Goal: Transaction & Acquisition: Purchase product/service

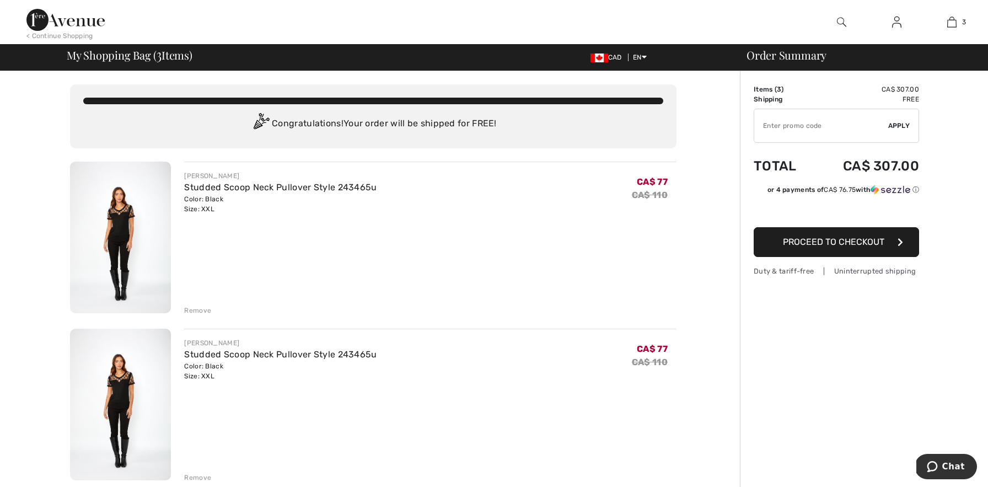
click at [195, 310] on div "Remove" at bounding box center [197, 310] width 27 height 10
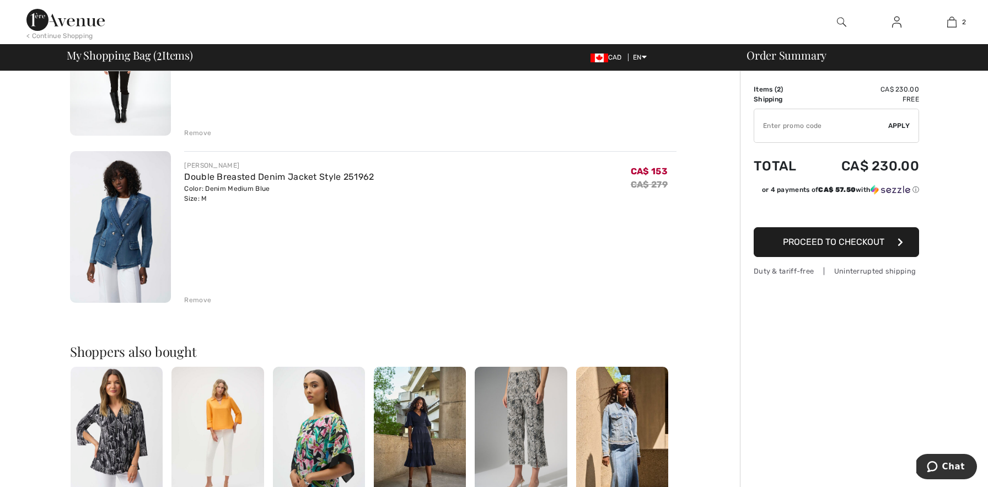
scroll to position [180, 0]
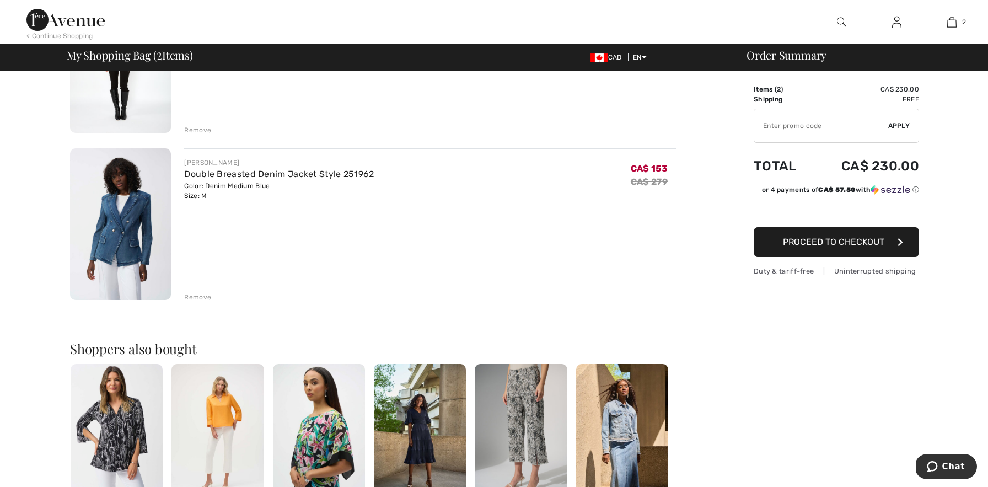
click at [194, 297] on div "Remove" at bounding box center [197, 297] width 27 height 10
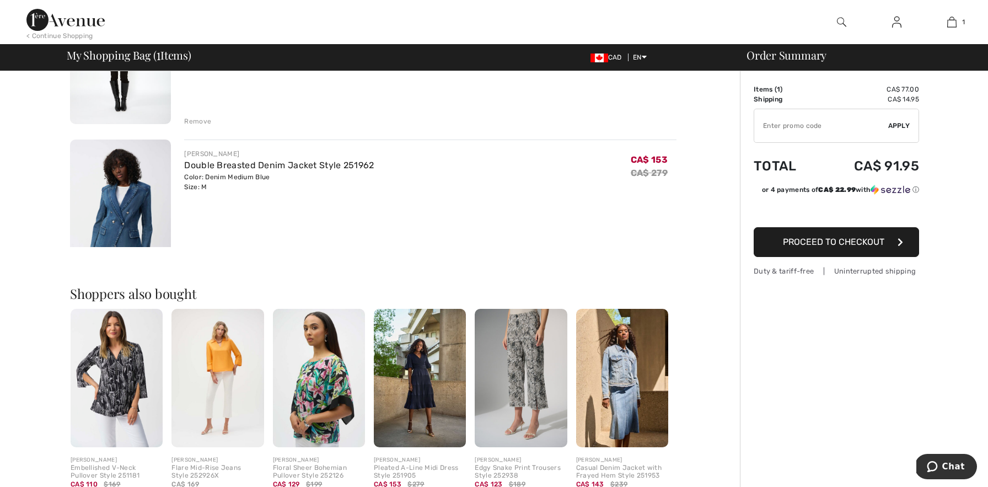
scroll to position [171, 0]
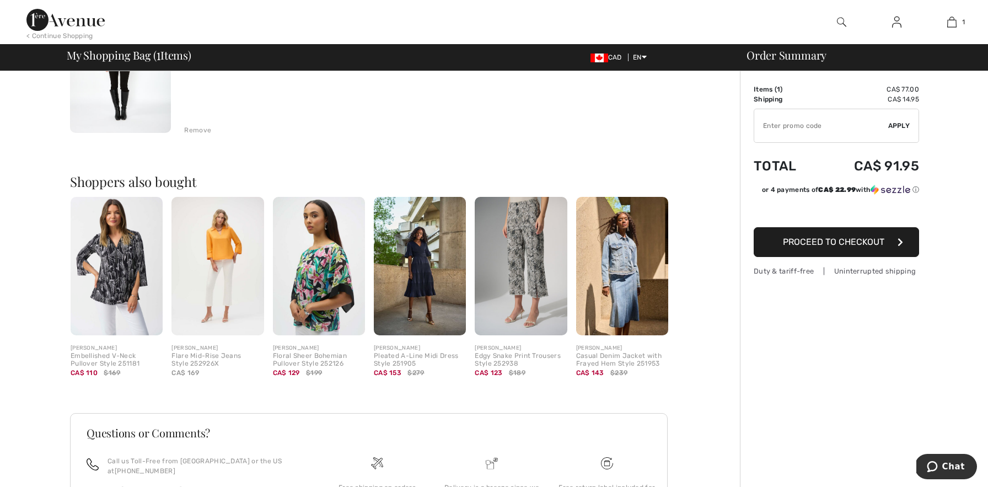
type input "NEW15"
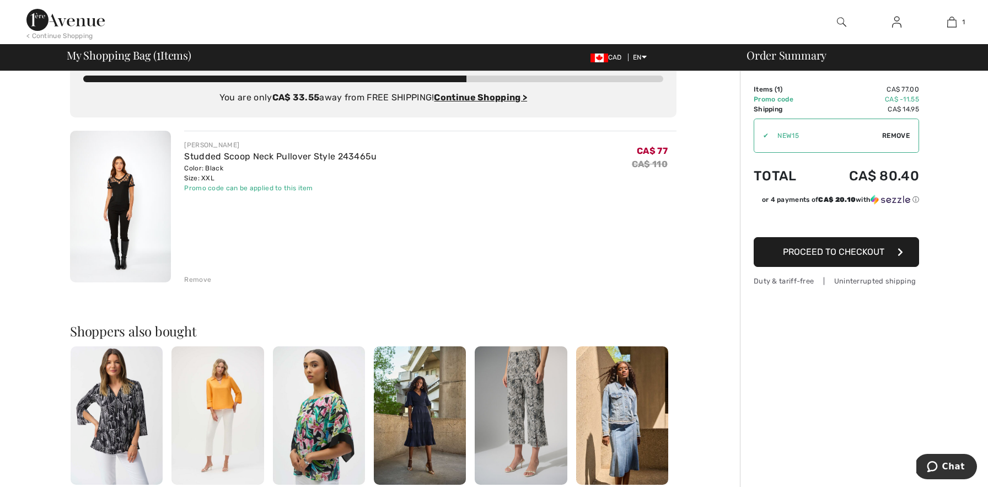
scroll to position [0, 0]
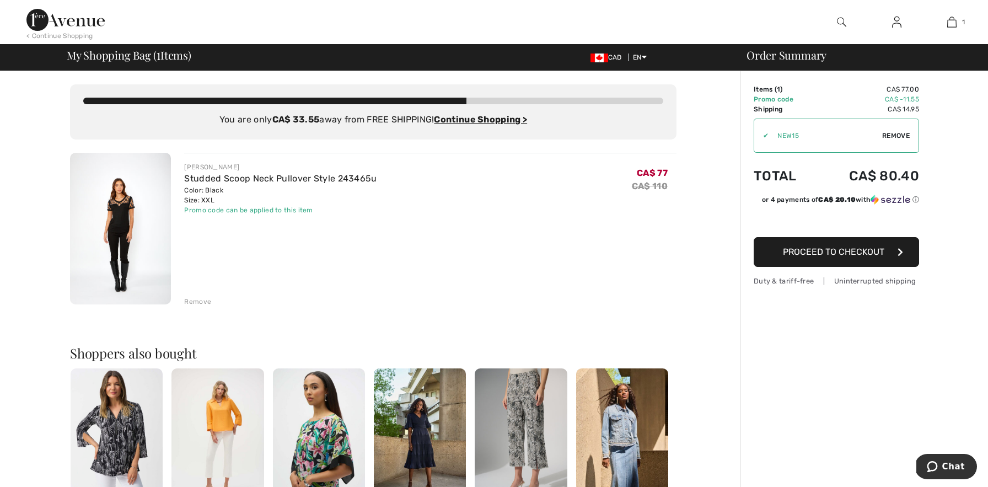
click at [796, 251] on span "Proceed to Checkout" at bounding box center [833, 251] width 101 height 10
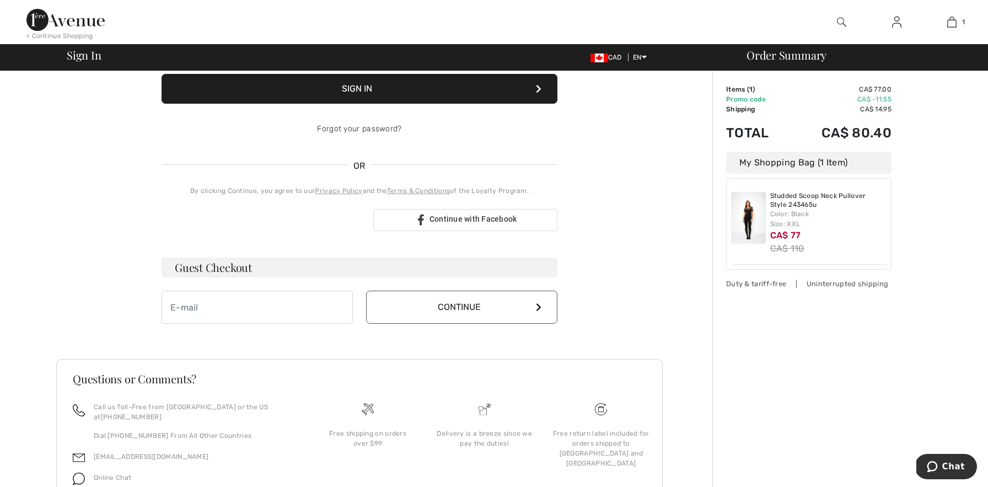
scroll to position [162, 0]
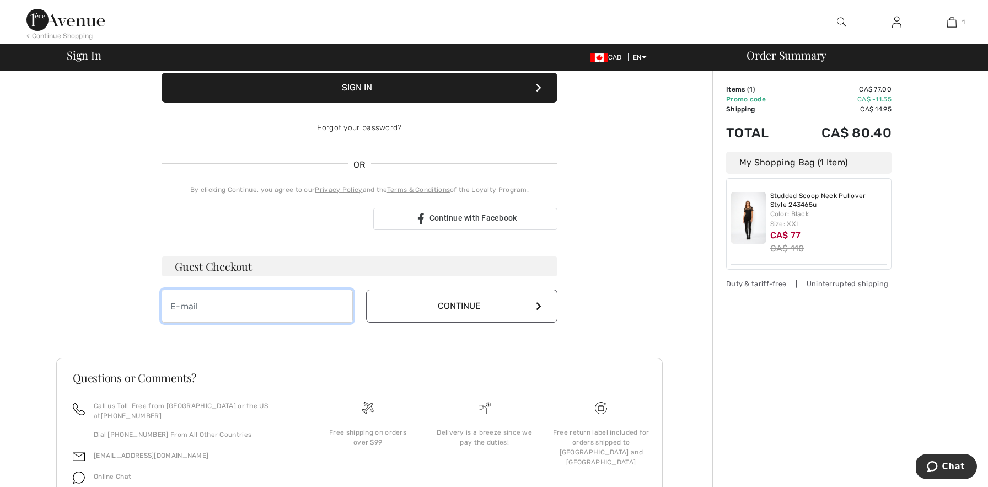
click at [190, 309] on input "email" at bounding box center [257, 305] width 191 height 33
type input "2boys@rogers.com"
click at [474, 305] on button "Continue" at bounding box center [461, 305] width 191 height 33
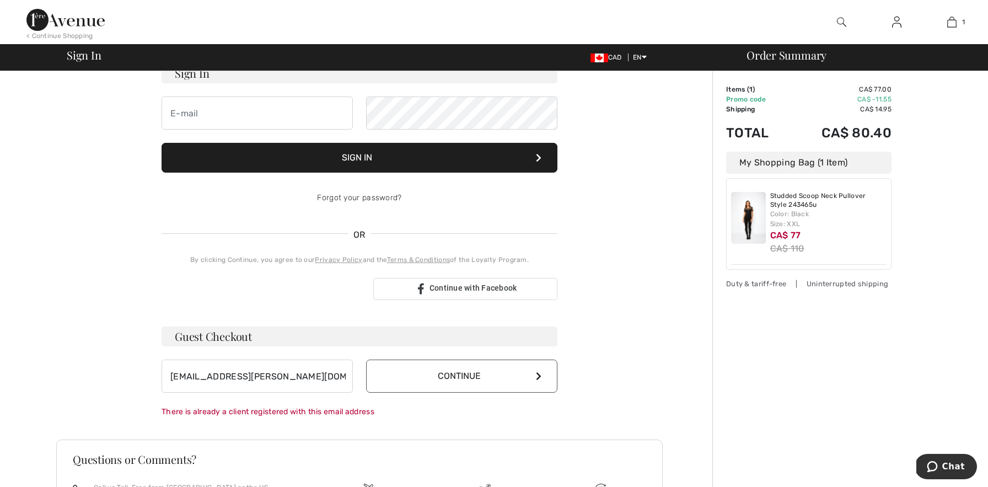
scroll to position [0, 0]
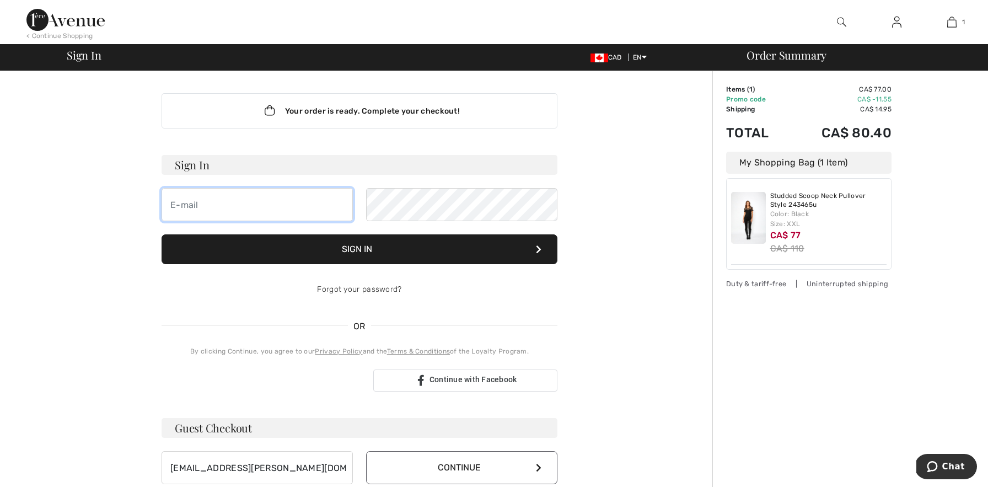
click at [194, 208] on input "email" at bounding box center [257, 204] width 191 height 33
type input "2boys@rogers.com"
click at [368, 253] on button "Sign In" at bounding box center [360, 249] width 396 height 30
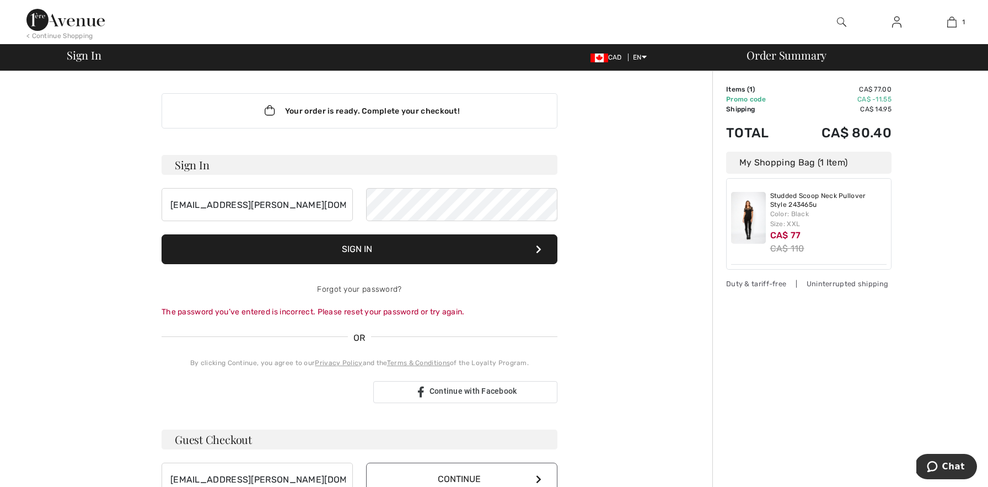
click at [339, 254] on button "Sign In" at bounding box center [360, 249] width 396 height 30
click at [368, 255] on button "Sign In" at bounding box center [360, 249] width 396 height 30
click at [347, 288] on link "Forgot your password?" at bounding box center [359, 288] width 84 height 9
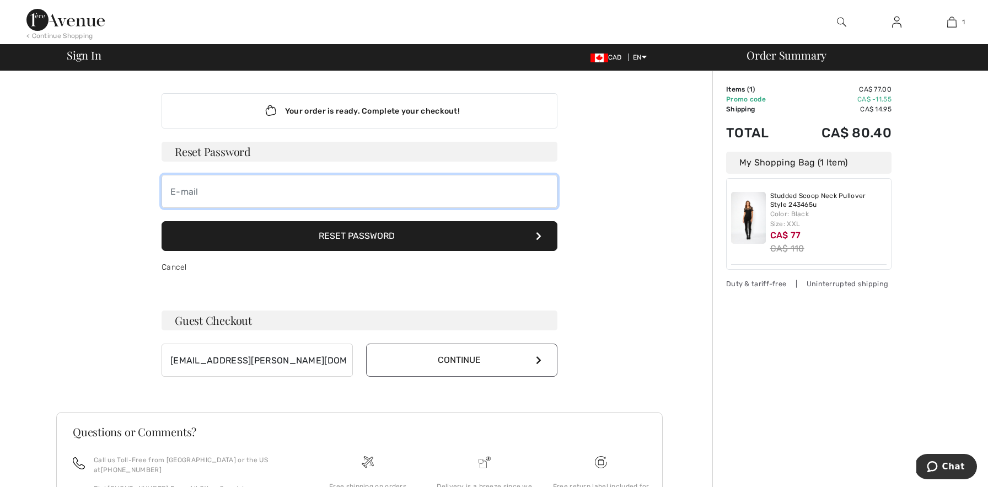
click at [188, 195] on input "email" at bounding box center [360, 191] width 396 height 33
type input "2boys@rogers.com"
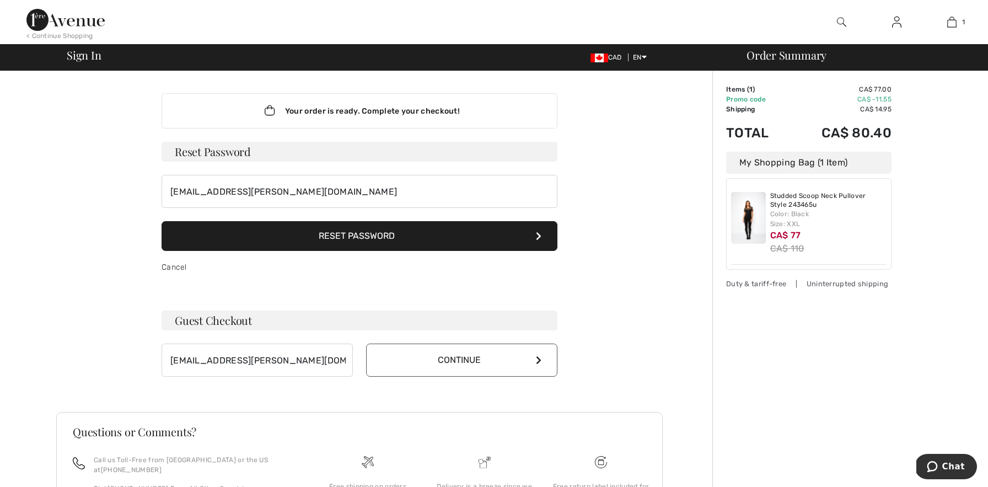
click at [198, 245] on button "Reset Password" at bounding box center [360, 236] width 396 height 30
click at [384, 238] on button "Reset Password" at bounding box center [360, 236] width 396 height 30
click at [174, 272] on div "Cancel" at bounding box center [360, 267] width 396 height 33
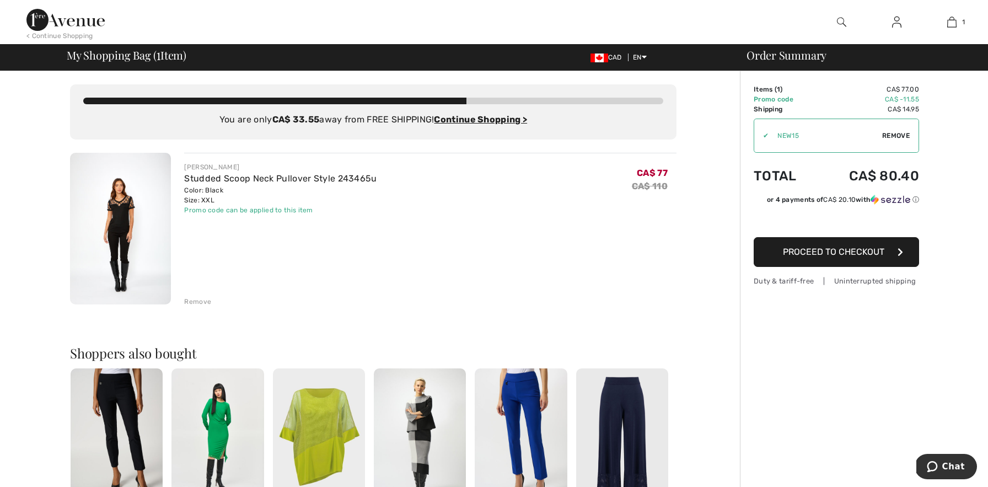
click at [886, 246] on button "Proceed to Checkout" at bounding box center [836, 252] width 165 height 30
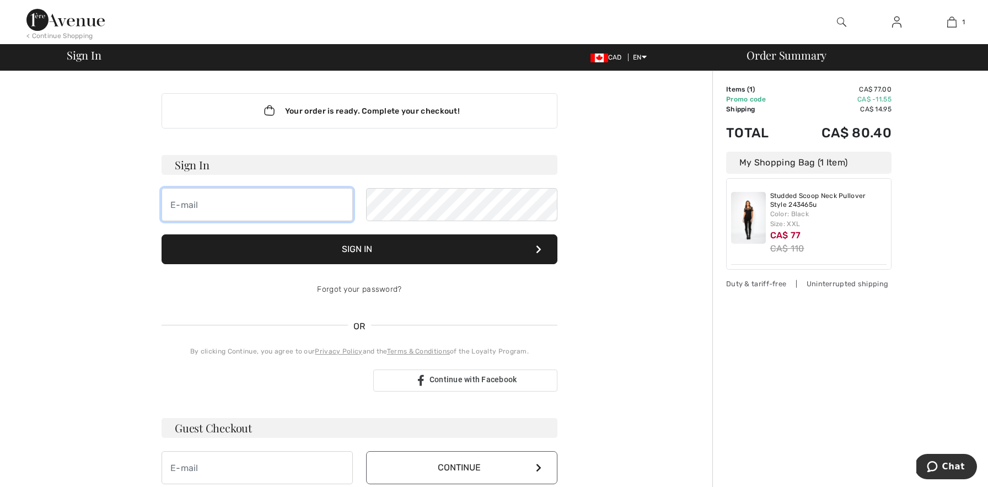
click at [208, 195] on input "email" at bounding box center [257, 204] width 191 height 33
type input "2boys@rogers.com"
click at [370, 246] on button "Sign In" at bounding box center [360, 249] width 396 height 30
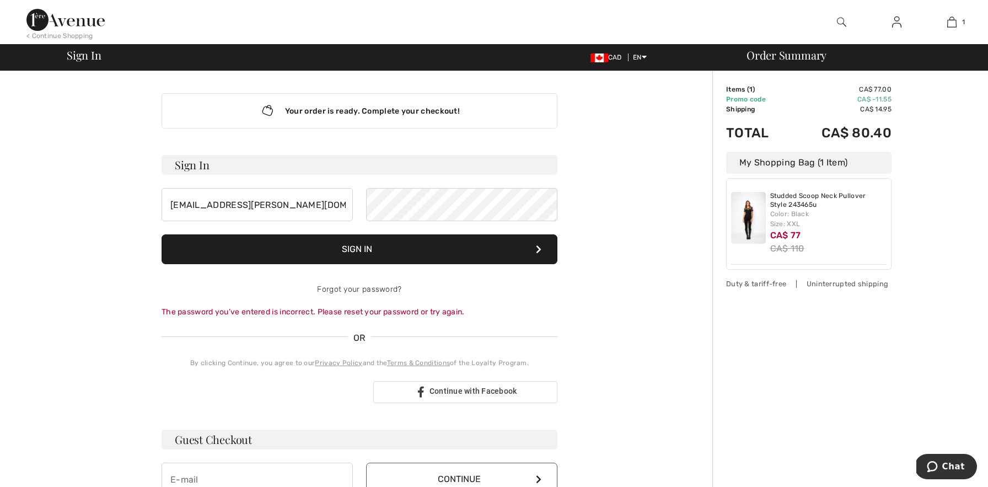
click at [404, 243] on button "Sign In" at bounding box center [360, 249] width 396 height 30
click at [353, 284] on link "Forgot your password?" at bounding box center [359, 288] width 84 height 9
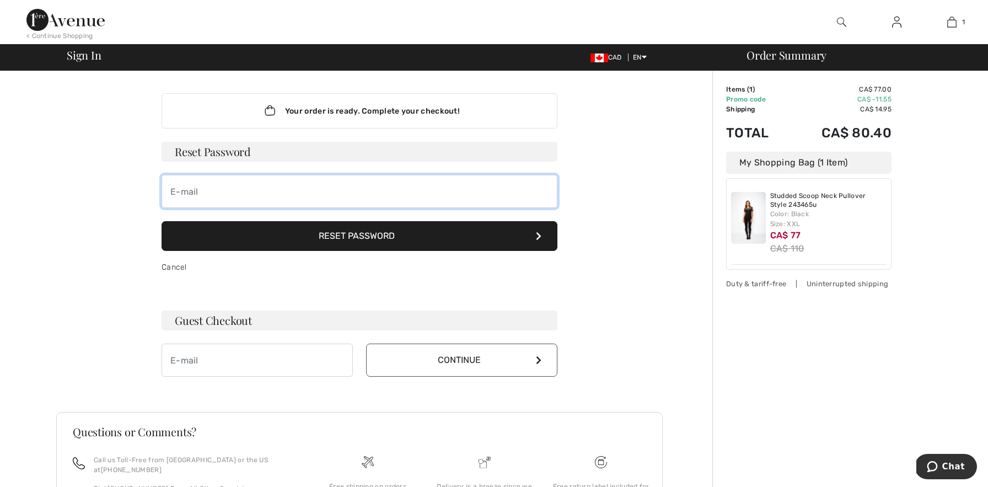
click at [189, 192] on input "email" at bounding box center [360, 191] width 396 height 33
type input "2boys@rogers.com"
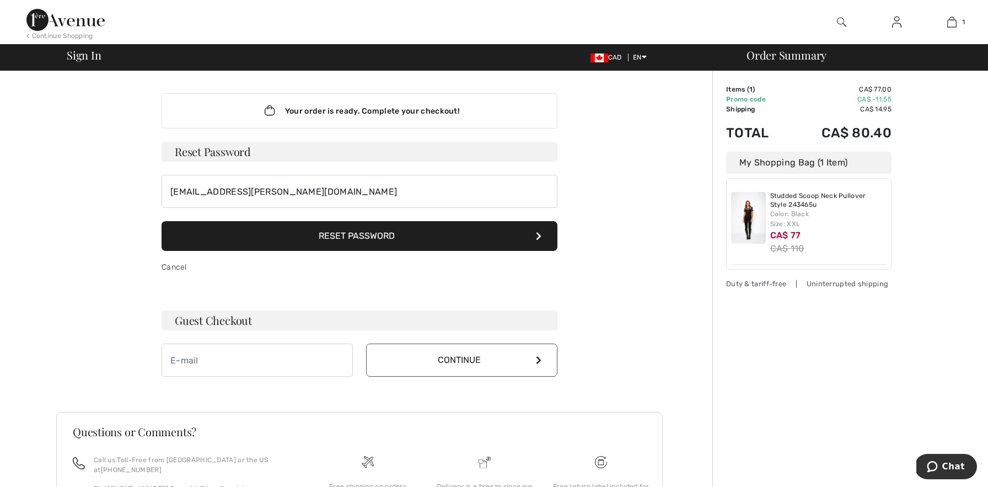
click at [214, 233] on button "Reset Password" at bounding box center [360, 236] width 396 height 30
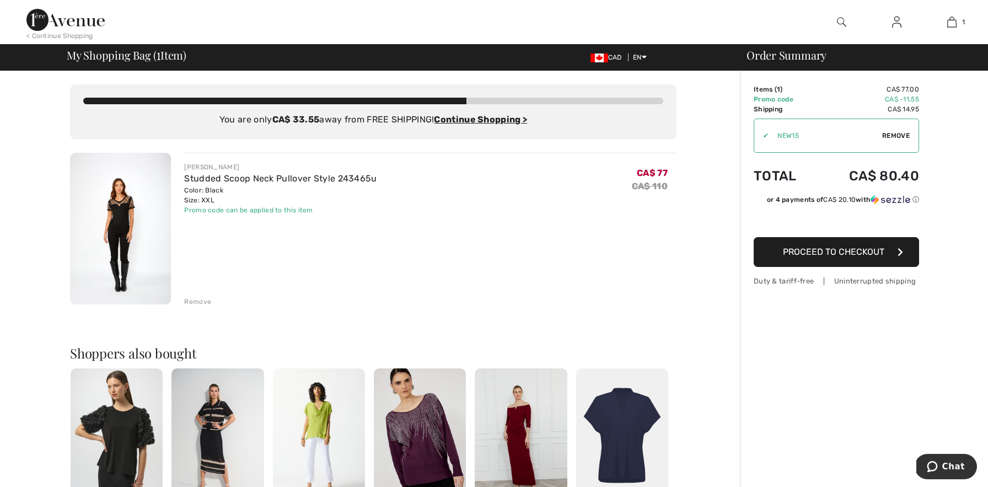
click at [846, 252] on span "Proceed to Checkout" at bounding box center [833, 251] width 101 height 10
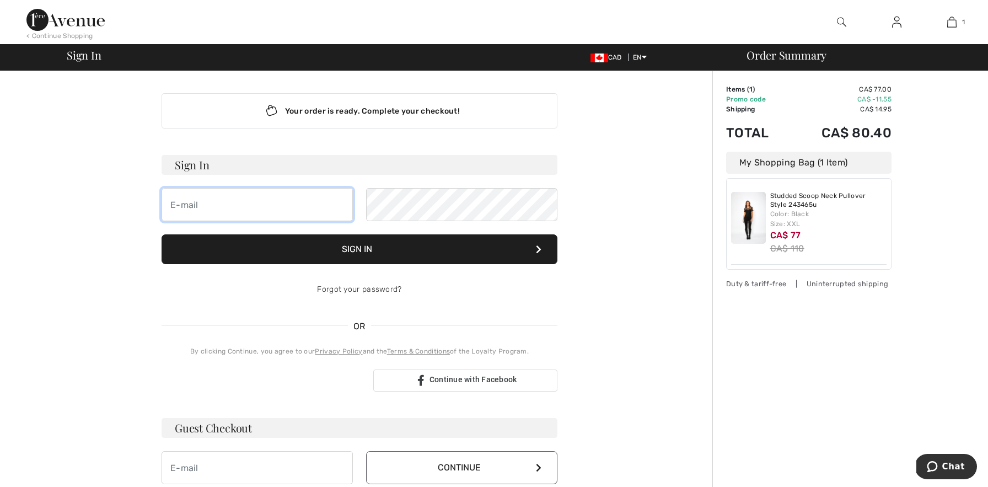
click at [179, 206] on input "email" at bounding box center [257, 204] width 191 height 33
type input "[EMAIL_ADDRESS][DOMAIN_NAME]"
click at [387, 254] on button "Sign In" at bounding box center [360, 249] width 396 height 30
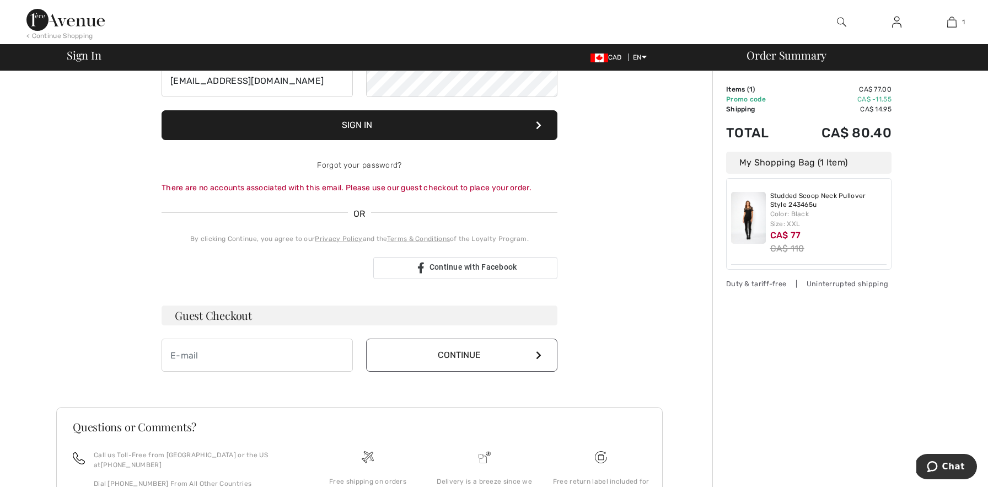
scroll to position [129, 0]
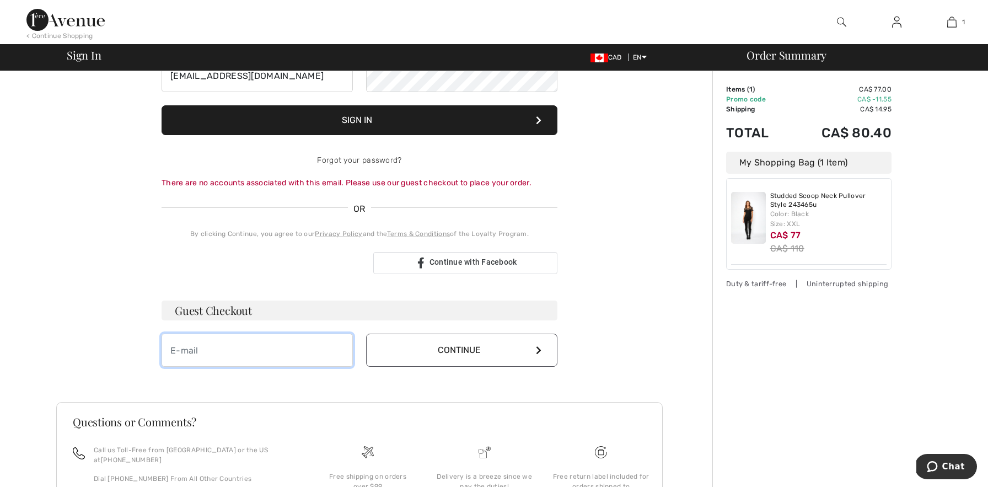
click at [190, 343] on input "email" at bounding box center [257, 350] width 191 height 33
type input "dlevittrealtor@gmail.com"
click at [547, 344] on button "Continue" at bounding box center [461, 350] width 191 height 33
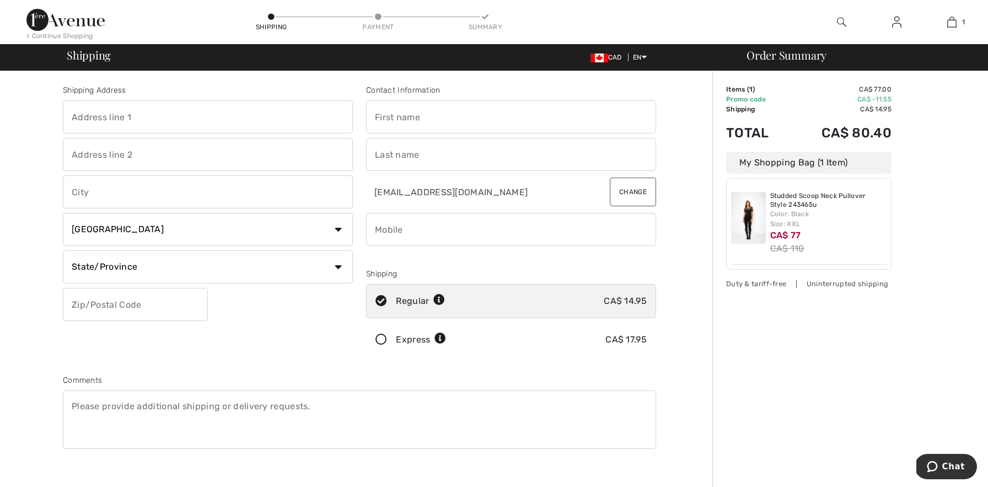
click at [92, 117] on input "text" at bounding box center [208, 116] width 290 height 33
type input "200 Cooks Mill cres"
click at [88, 201] on input "text" at bounding box center [208, 191] width 290 height 33
type input "[PERSON_NAME]"
click at [338, 268] on select "State/Province Alberta British Columbia Manitoba New Brunswick Newfoundland and…" at bounding box center [208, 266] width 290 height 33
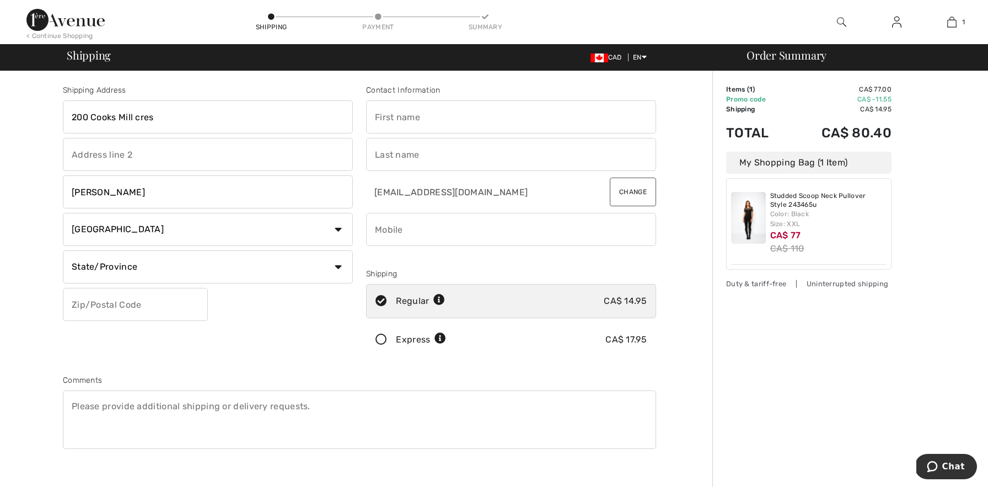
select select "ON"
click at [117, 305] on input "text" at bounding box center [135, 304] width 145 height 33
type input "L6A0K9"
click at [412, 117] on input "text" at bounding box center [511, 116] width 290 height 33
type input "Diana"
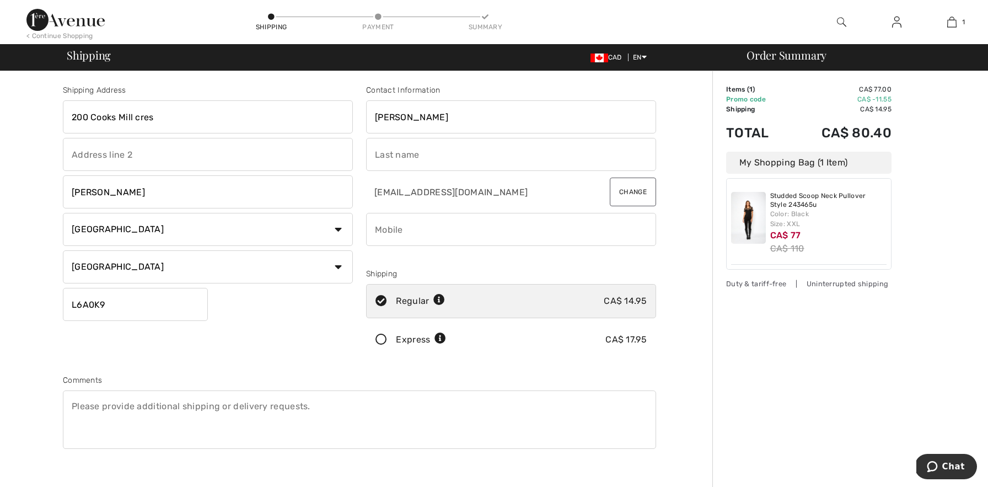
click at [409, 165] on input "text" at bounding box center [511, 154] width 290 height 33
type input "Levitt"
click at [410, 233] on input "phone" at bounding box center [511, 229] width 290 height 33
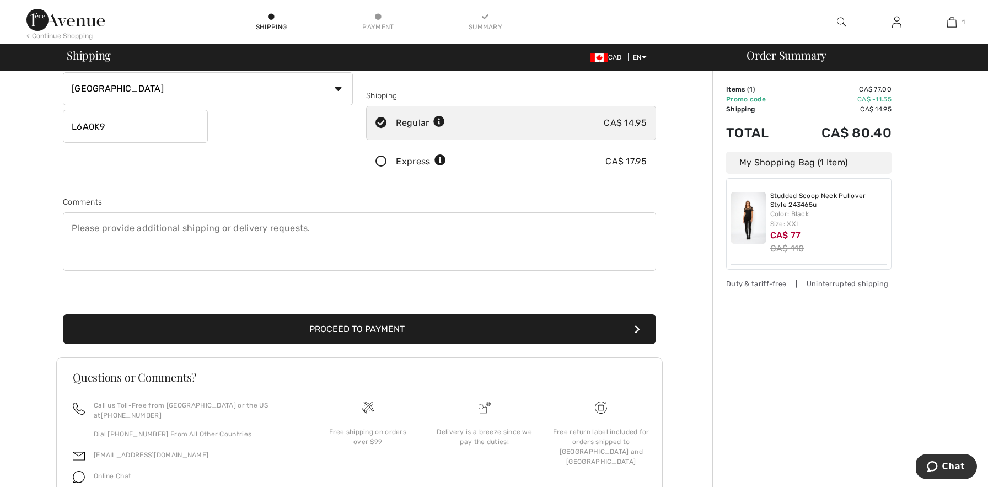
scroll to position [221, 0]
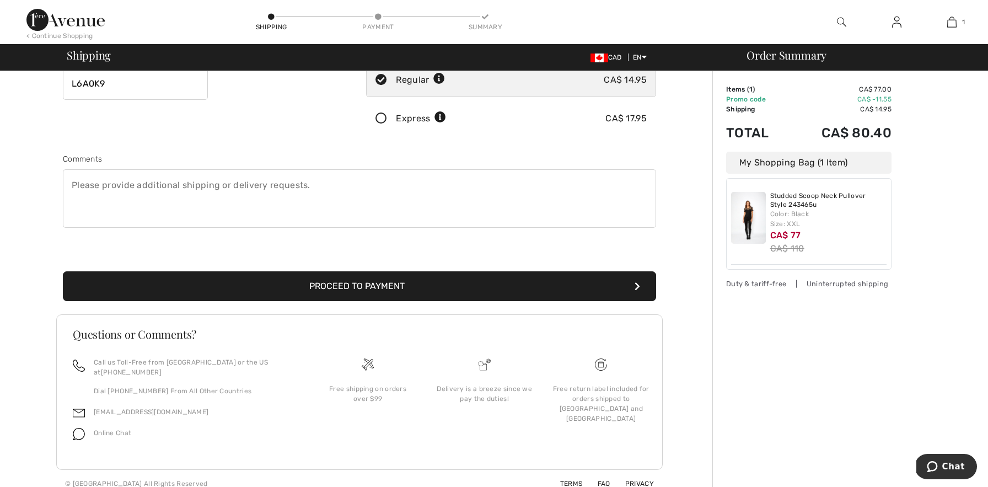
type input "4165678059"
click at [255, 283] on button "Proceed to Payment" at bounding box center [359, 286] width 593 height 30
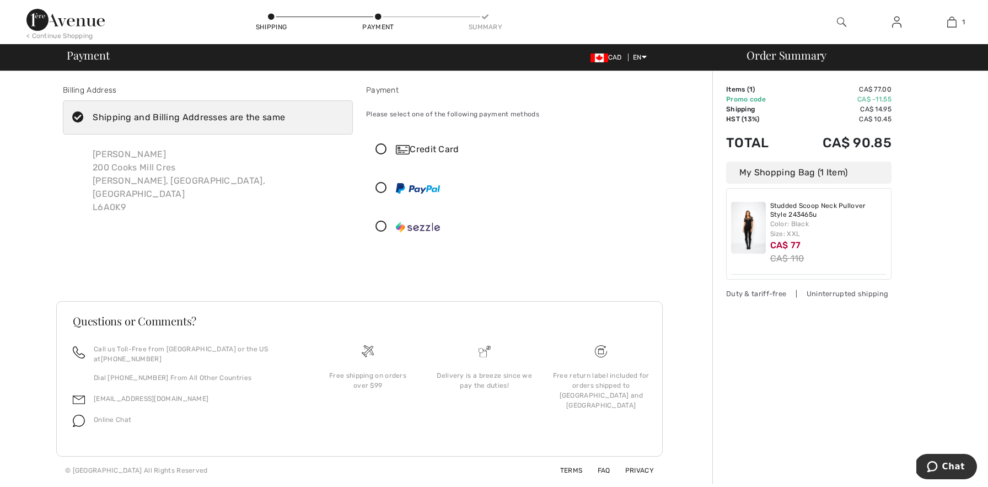
click at [380, 149] on icon at bounding box center [381, 150] width 29 height 12
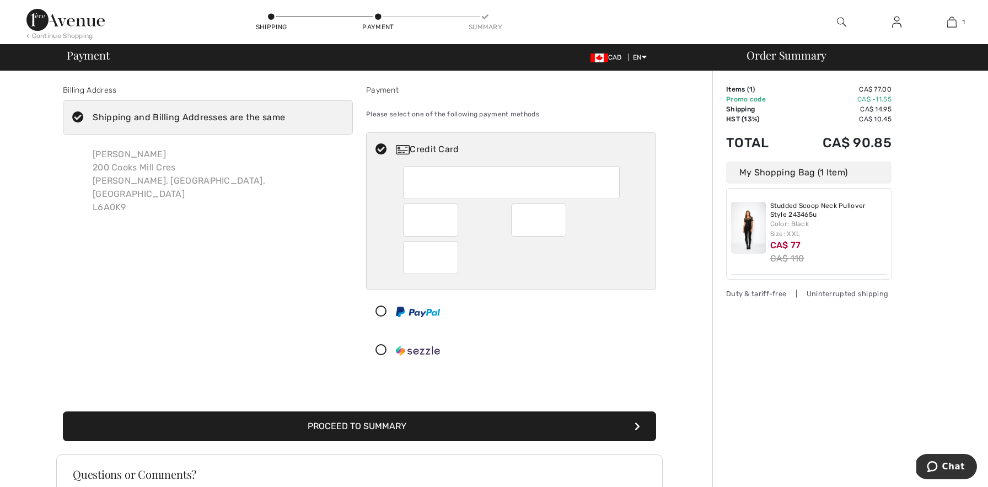
click at [263, 427] on button "Proceed to Summary" at bounding box center [359, 426] width 593 height 30
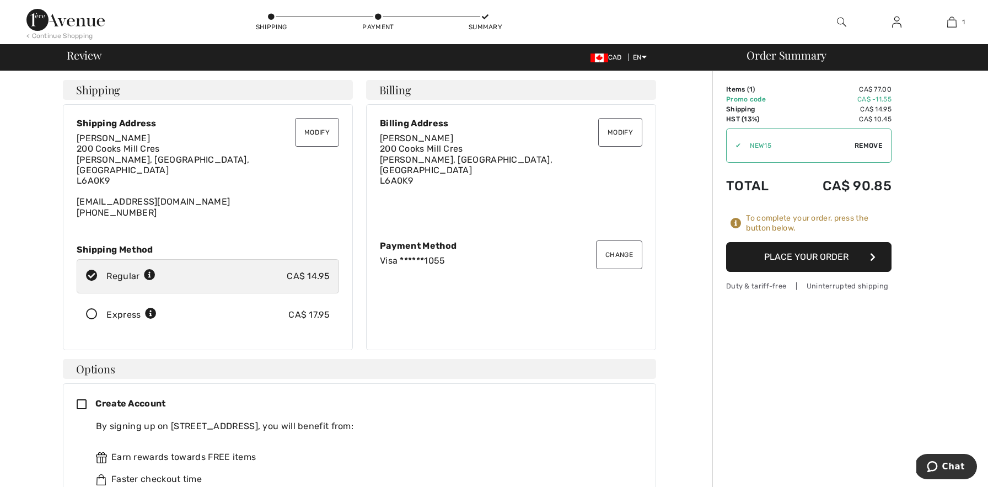
click at [809, 256] on button "Place Your Order" at bounding box center [808, 257] width 165 height 30
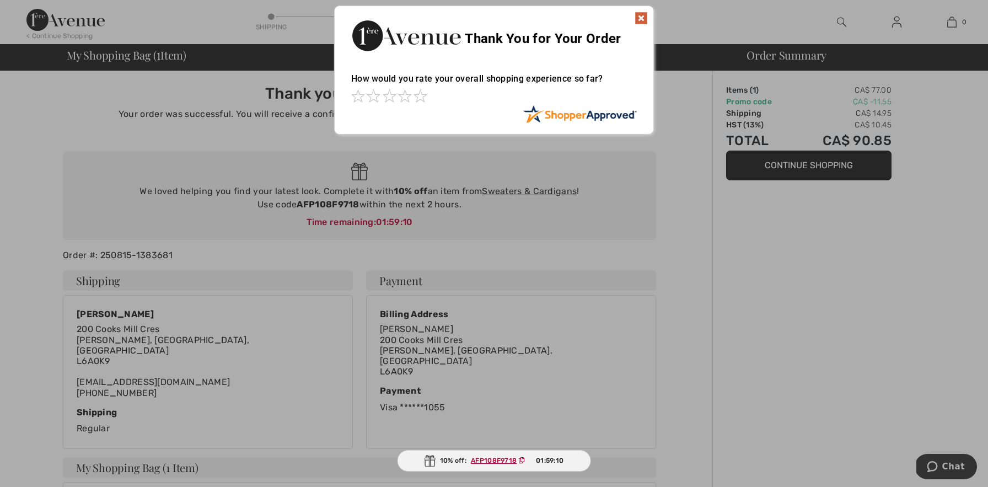
click at [643, 16] on img at bounding box center [641, 18] width 13 height 13
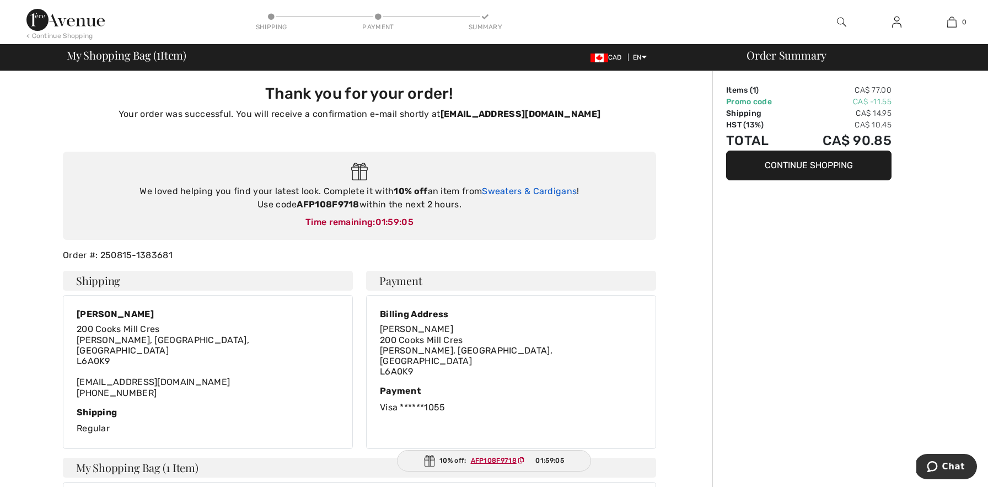
click at [527, 192] on link "Sweaters & Cardigans" at bounding box center [529, 191] width 95 height 10
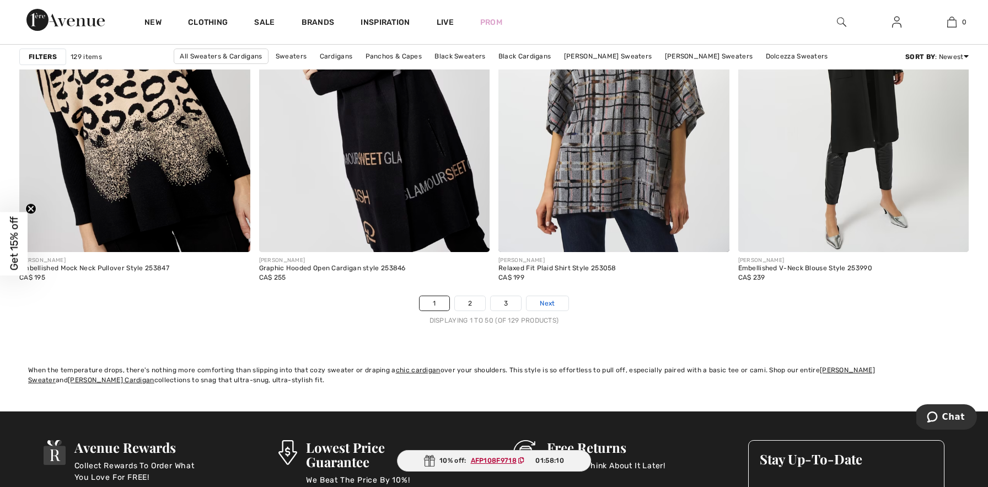
scroll to position [5971, 0]
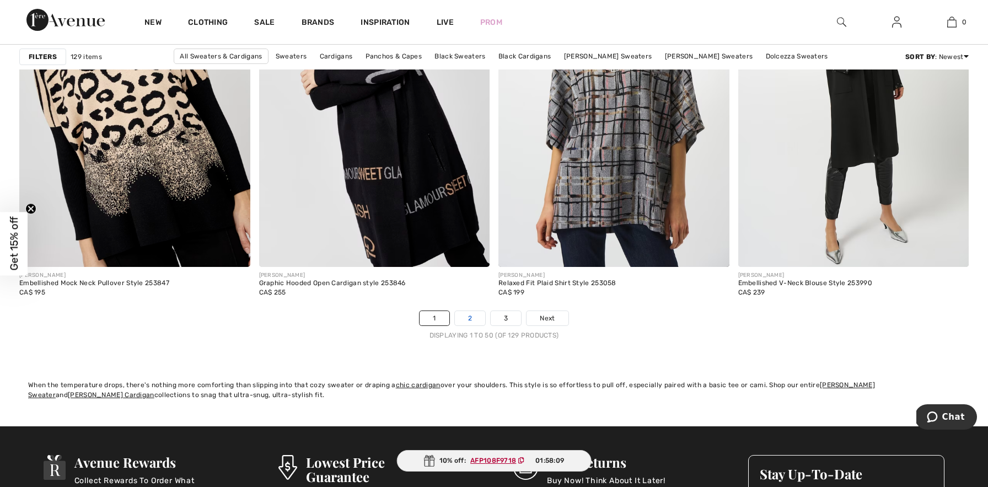
click at [467, 316] on link "2" at bounding box center [470, 318] width 30 height 14
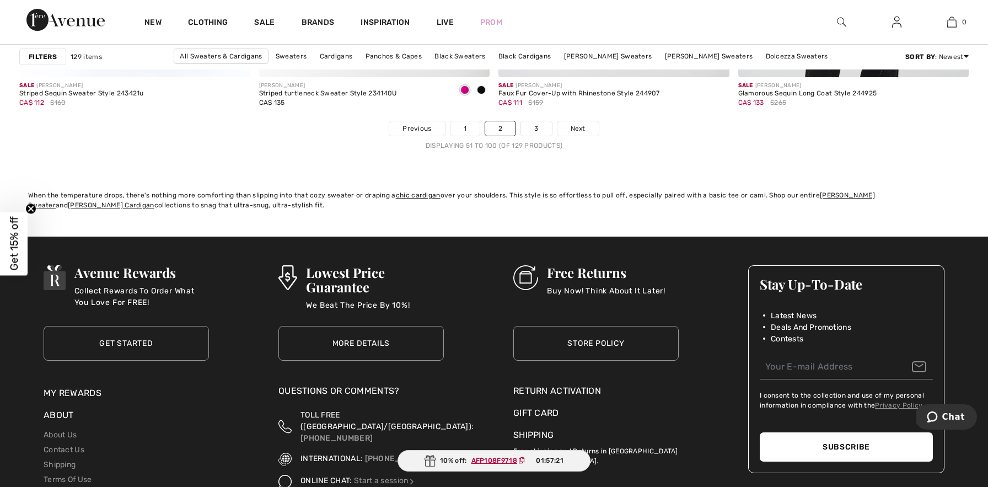
scroll to position [6162, 0]
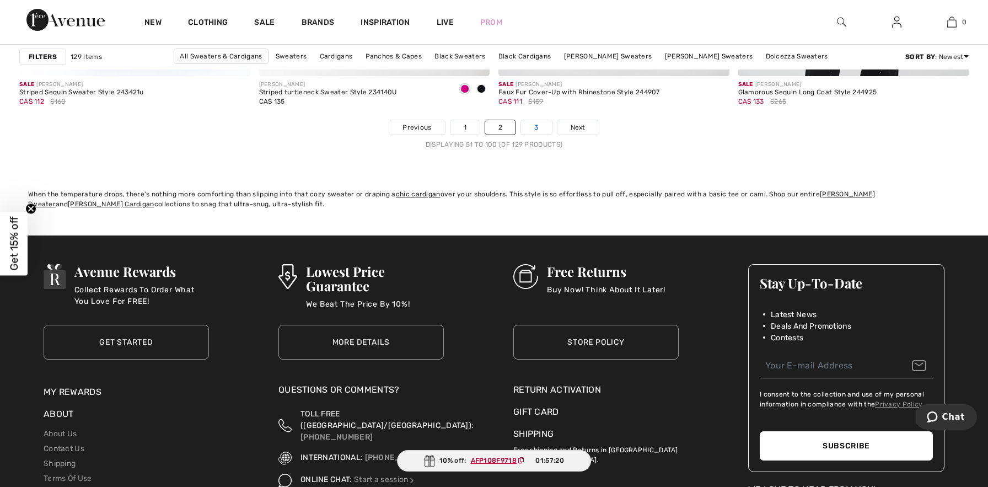
click at [536, 124] on link "3" at bounding box center [536, 127] width 30 height 14
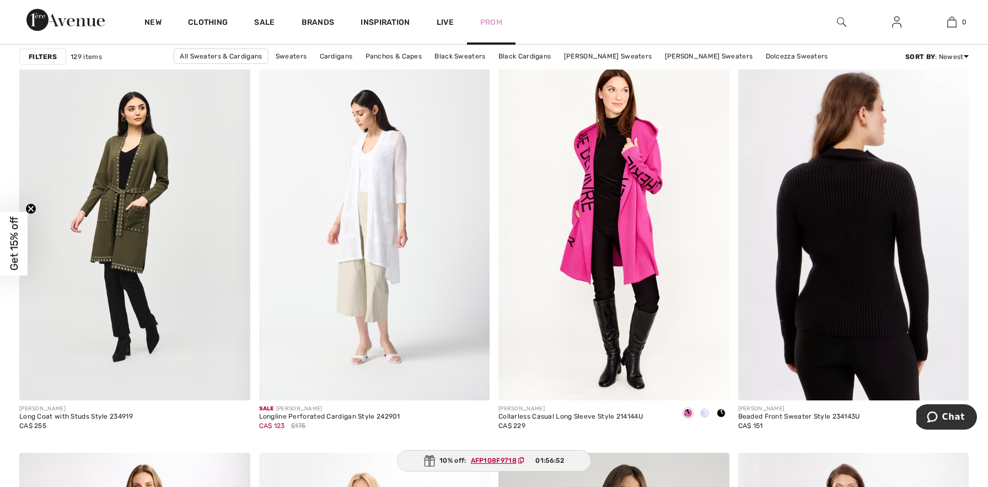
scroll to position [2285, 0]
